Goal: Navigation & Orientation: Find specific page/section

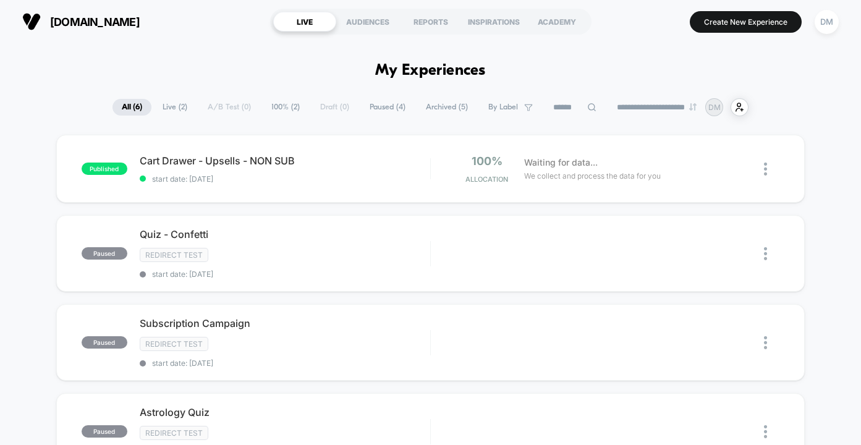
click at [362, 168] on div "Cart Drawer - Upsells - NON SUB start date: [DATE]" at bounding box center [285, 169] width 291 height 29
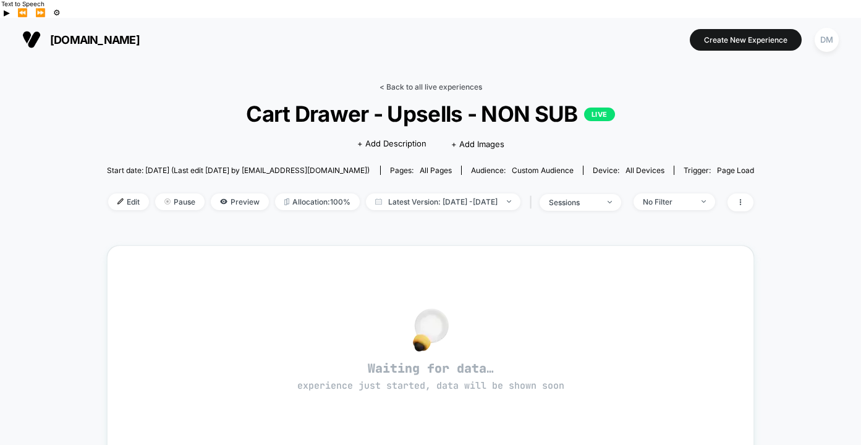
click at [402, 82] on link "< Back to all live experiences" at bounding box center [431, 86] width 103 height 9
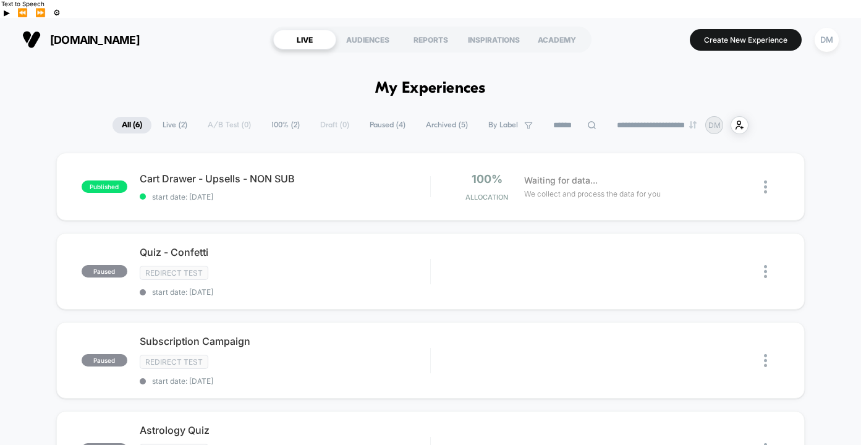
click at [164, 117] on span "Live ( 2 )" at bounding box center [174, 125] width 43 height 17
